Goal: Information Seeking & Learning: Learn about a topic

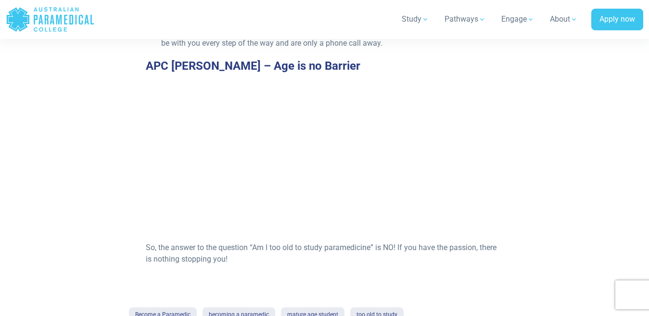
scroll to position [722, 0]
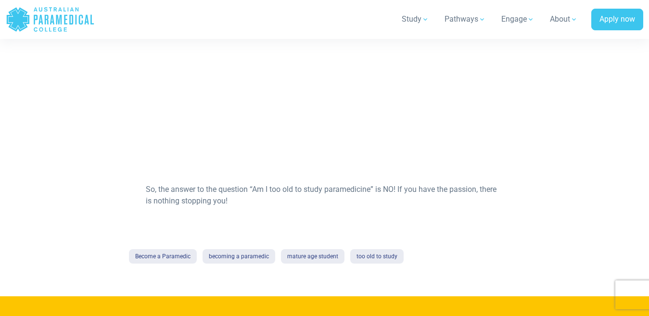
click at [374, 254] on link "too old to study" at bounding box center [376, 256] width 53 height 14
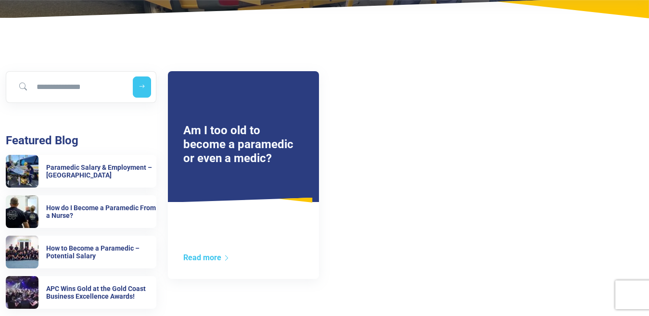
scroll to position [144, 0]
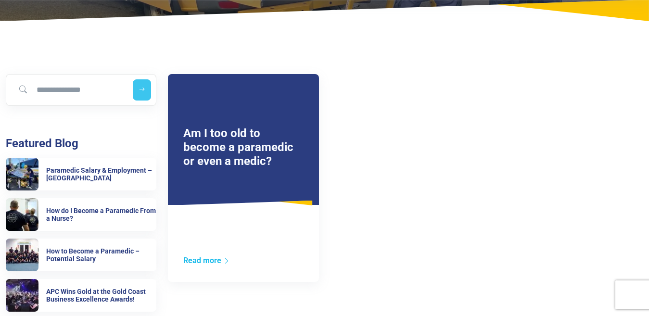
click at [217, 259] on link "Read more" at bounding box center [206, 260] width 47 height 9
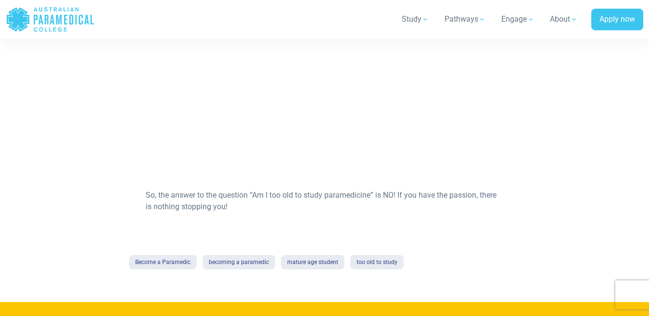
scroll to position [722, 0]
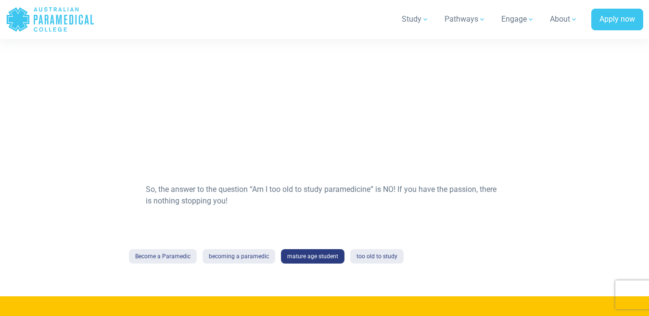
click at [297, 254] on link "mature age student" at bounding box center [312, 256] width 63 height 14
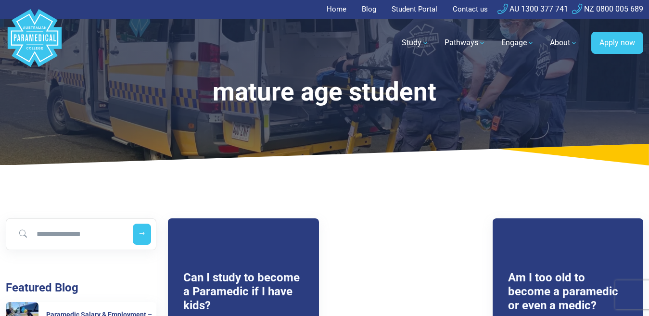
click at [332, 5] on link "Home" at bounding box center [339, 9] width 25 height 19
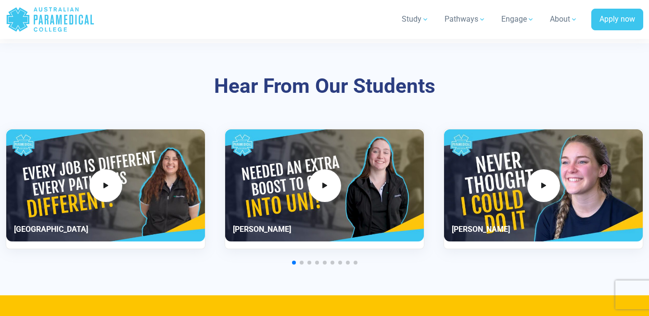
scroll to position [2309, 0]
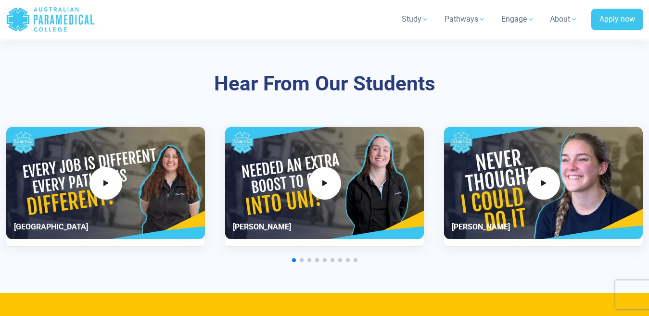
click at [302, 259] on span "Go to slide 2" at bounding box center [302, 260] width 4 height 4
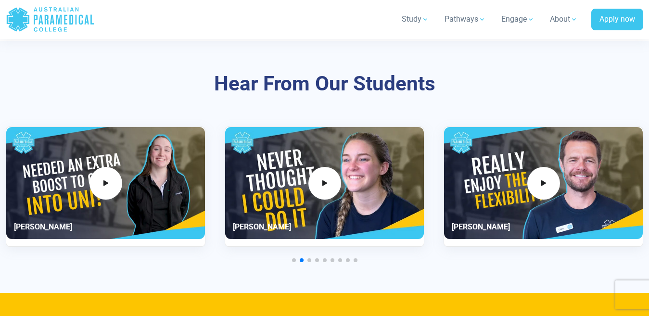
click at [309, 259] on span "Go to slide 3" at bounding box center [309, 260] width 4 height 4
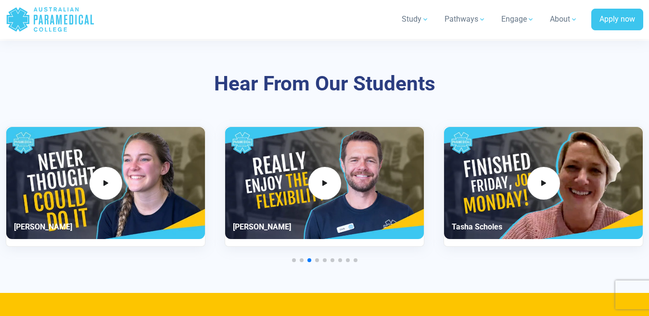
click at [317, 260] on span "Go to slide 4" at bounding box center [317, 260] width 4 height 4
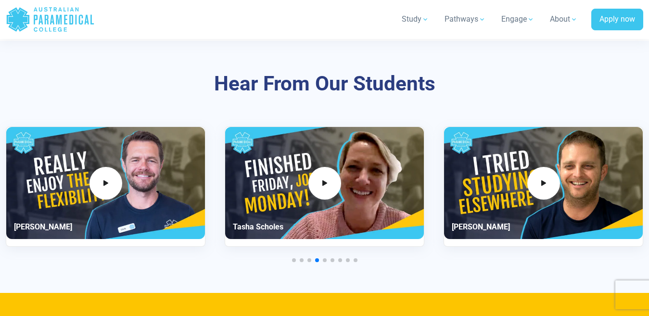
click at [325, 259] on span "Go to slide 5" at bounding box center [325, 260] width 4 height 4
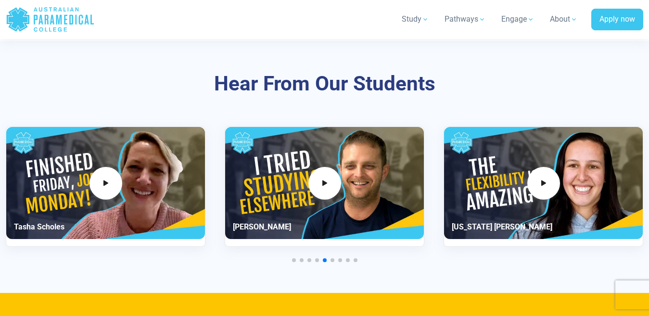
click at [332, 259] on span "Go to slide 6" at bounding box center [332, 260] width 4 height 4
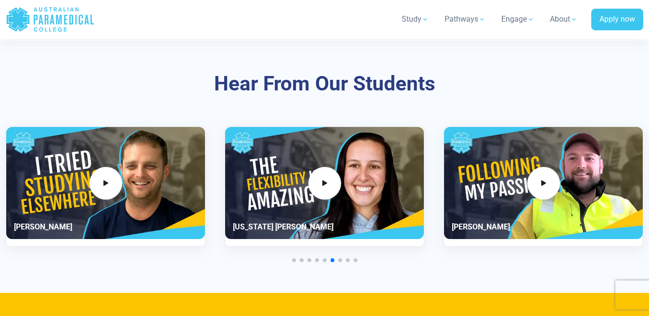
click at [341, 260] on span "Go to slide 7" at bounding box center [340, 260] width 4 height 4
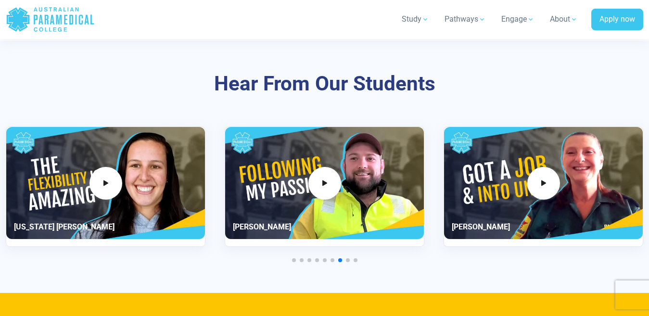
click at [347, 260] on span "Go to slide 8" at bounding box center [348, 260] width 4 height 4
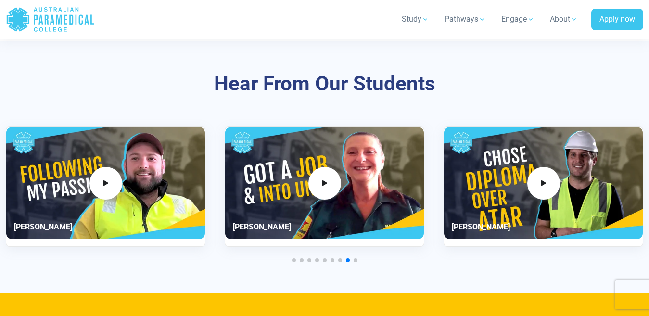
click at [355, 259] on span "Go to slide 9" at bounding box center [356, 260] width 4 height 4
